Goal: Find contact information: Find contact information

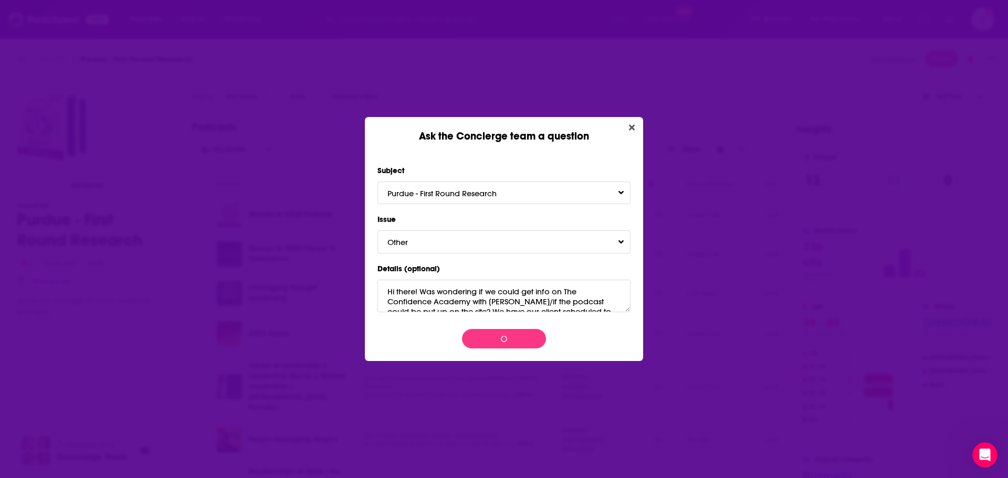
scroll to position [35, 0]
drag, startPoint x: 629, startPoint y: 128, endPoint x: 640, endPoint y: 221, distance: 94.0
click at [629, 128] on icon "Close" at bounding box center [632, 127] width 6 height 8
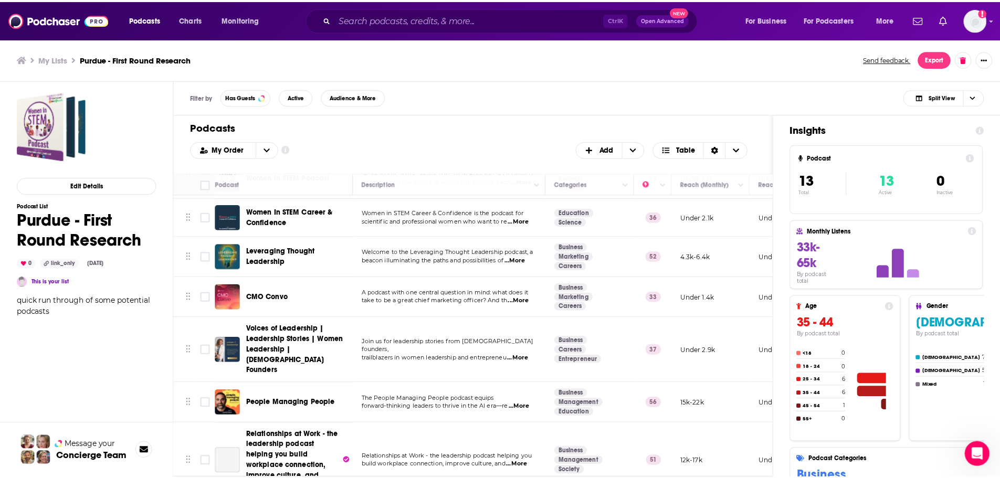
scroll to position [321, 0]
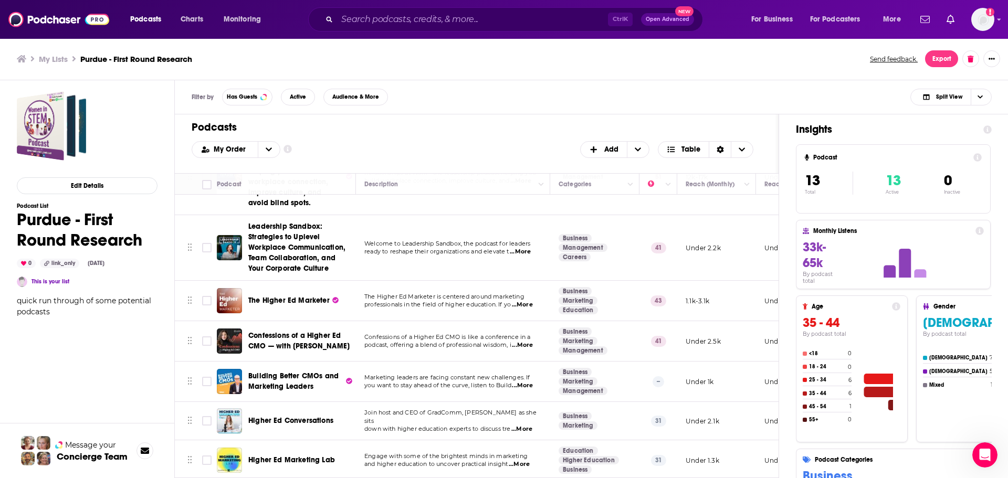
click at [278, 296] on span "The Higher Ed Marketer" at bounding box center [288, 300] width 81 height 9
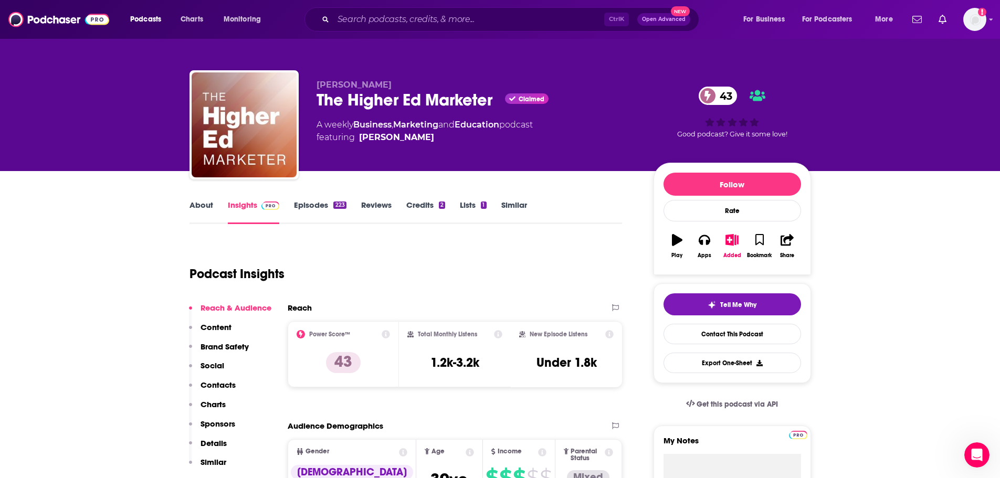
click at [696, 317] on div "Tell Me Why Contact This Podcast Export One-Sheet" at bounding box center [733, 333] width 138 height 80
click at [709, 293] on div "Tell Me Why Contact This Podcast Export One-Sheet" at bounding box center [732, 333] width 157 height 100
click at [749, 301] on span "Tell Me Why" at bounding box center [738, 305] width 36 height 8
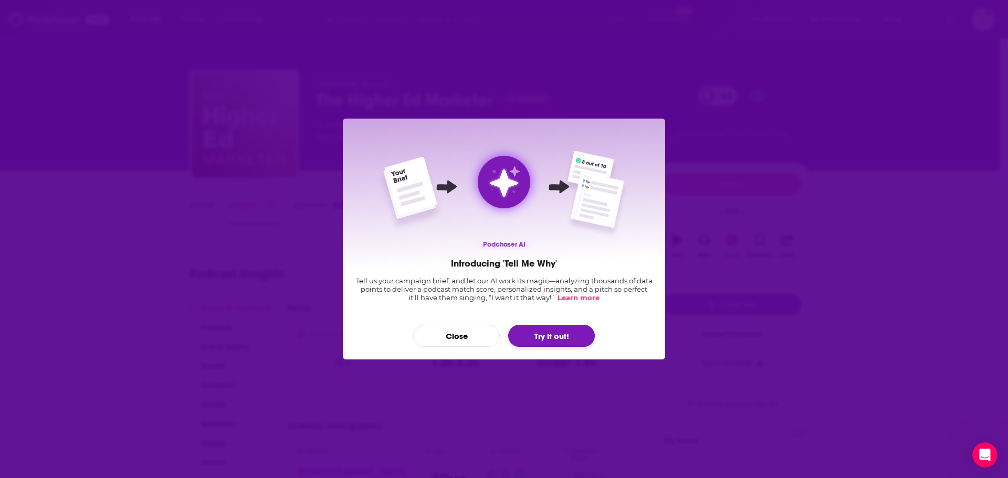
click at [522, 339] on button "Try it out!" at bounding box center [551, 336] width 87 height 22
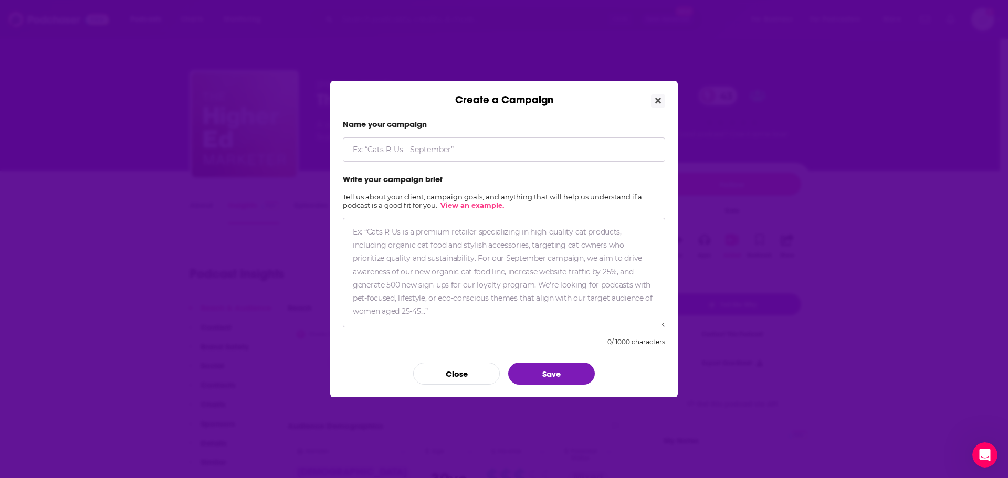
click at [435, 166] on form "Name your campaign Write your campaign brief Tell us about your client, campaig…" at bounding box center [504, 252] width 322 height 266
click at [433, 149] on input "Create a Campaign" at bounding box center [504, 150] width 322 height 24
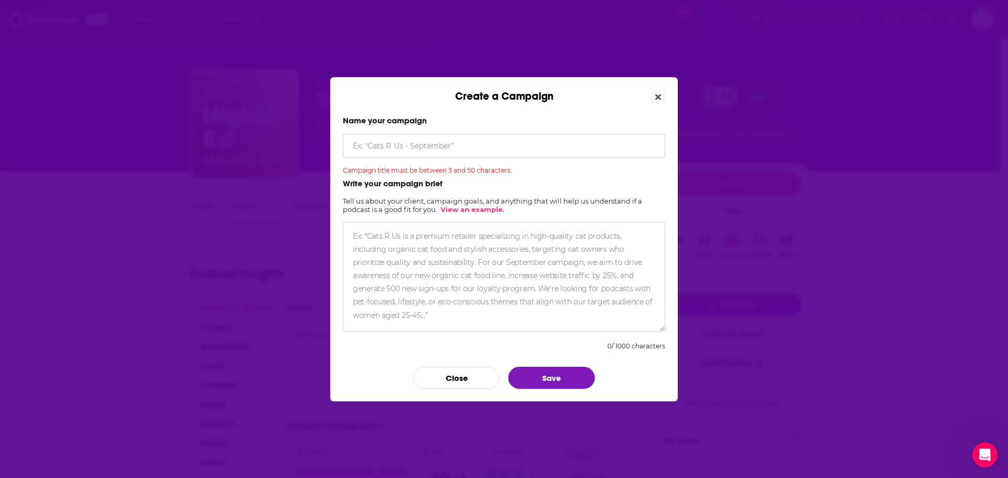
click at [426, 228] on textarea "Create a Campaign" at bounding box center [504, 277] width 322 height 110
